Goal: Find contact information: Find contact information

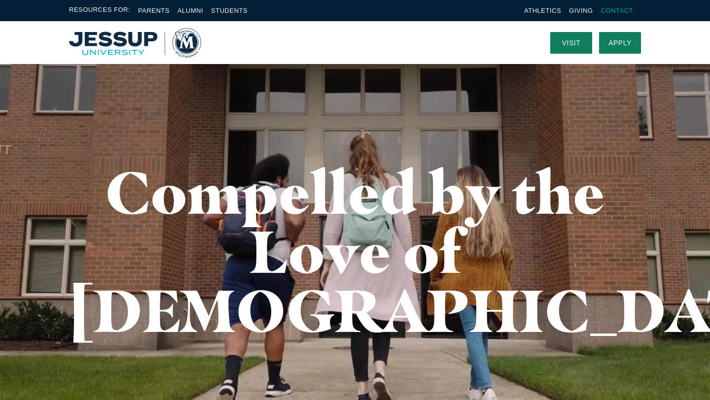
click at [615, 11] on link "Contact" at bounding box center [617, 10] width 32 height 7
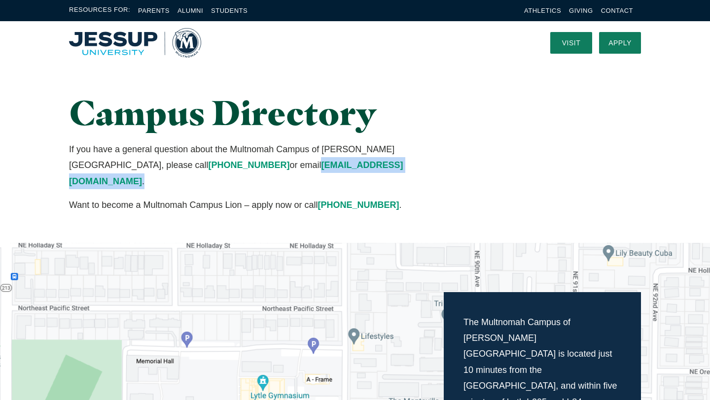
drag, startPoint x: 165, startPoint y: 166, endPoint x: 288, endPoint y: 163, distance: 122.3
click at [288, 163] on p "If you have a general question about the Multnomah Campus of [PERSON_NAME][GEOG…" at bounding box center [256, 166] width 375 height 48
copy p "[EMAIL_ADDRESS][DOMAIN_NAME] ."
click at [312, 165] on p "If you have a general question about the Multnomah Campus of [PERSON_NAME][GEOG…" at bounding box center [256, 166] width 375 height 48
click at [221, 9] on link "Students" at bounding box center [229, 10] width 36 height 7
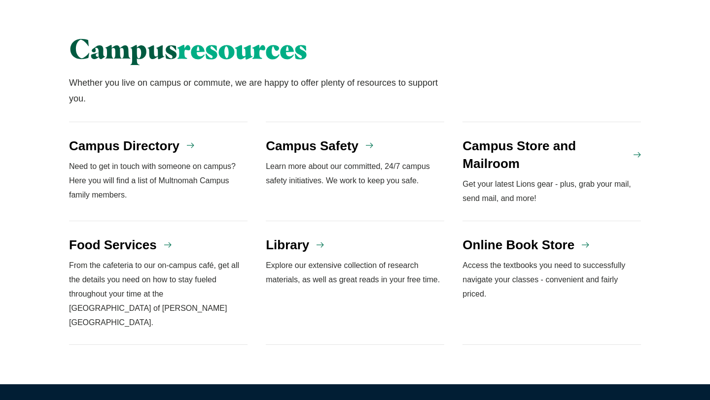
scroll to position [766, 0]
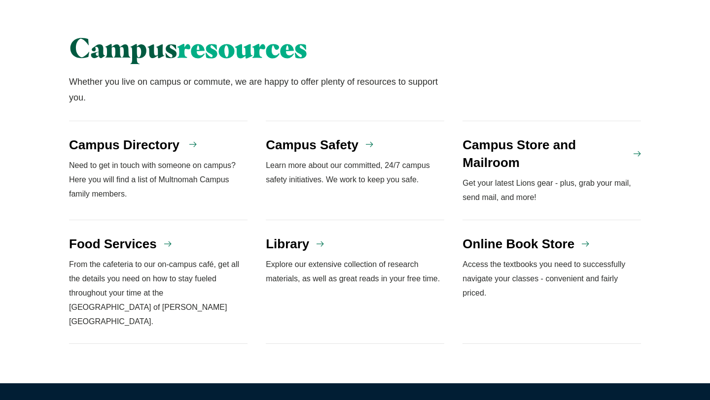
click at [193, 141] on icon "Links" at bounding box center [192, 144] width 7 height 7
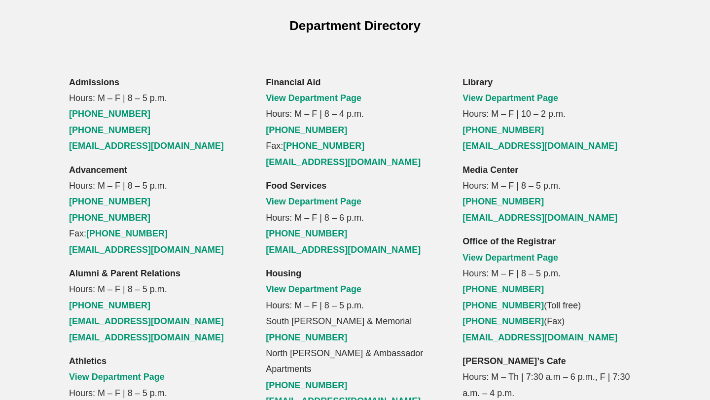
scroll to position [685, 0]
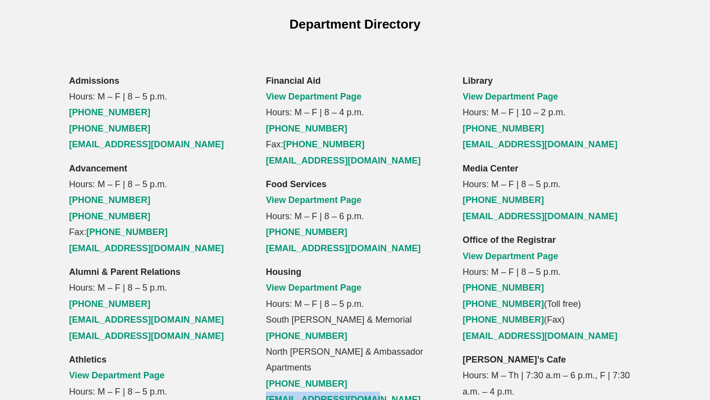
drag, startPoint x: 263, startPoint y: 319, endPoint x: 391, endPoint y: 317, distance: 127.8
click at [391, 317] on div "Financial Aid View Department Page Hours: M – F | 8 – 4 p.m. (503) 251-5335 Fax…" at bounding box center [354, 400] width 197 height 655
copy link "[EMAIL_ADDRESS][DOMAIN_NAME]"
